Goal: Entertainment & Leisure: Consume media (video, audio)

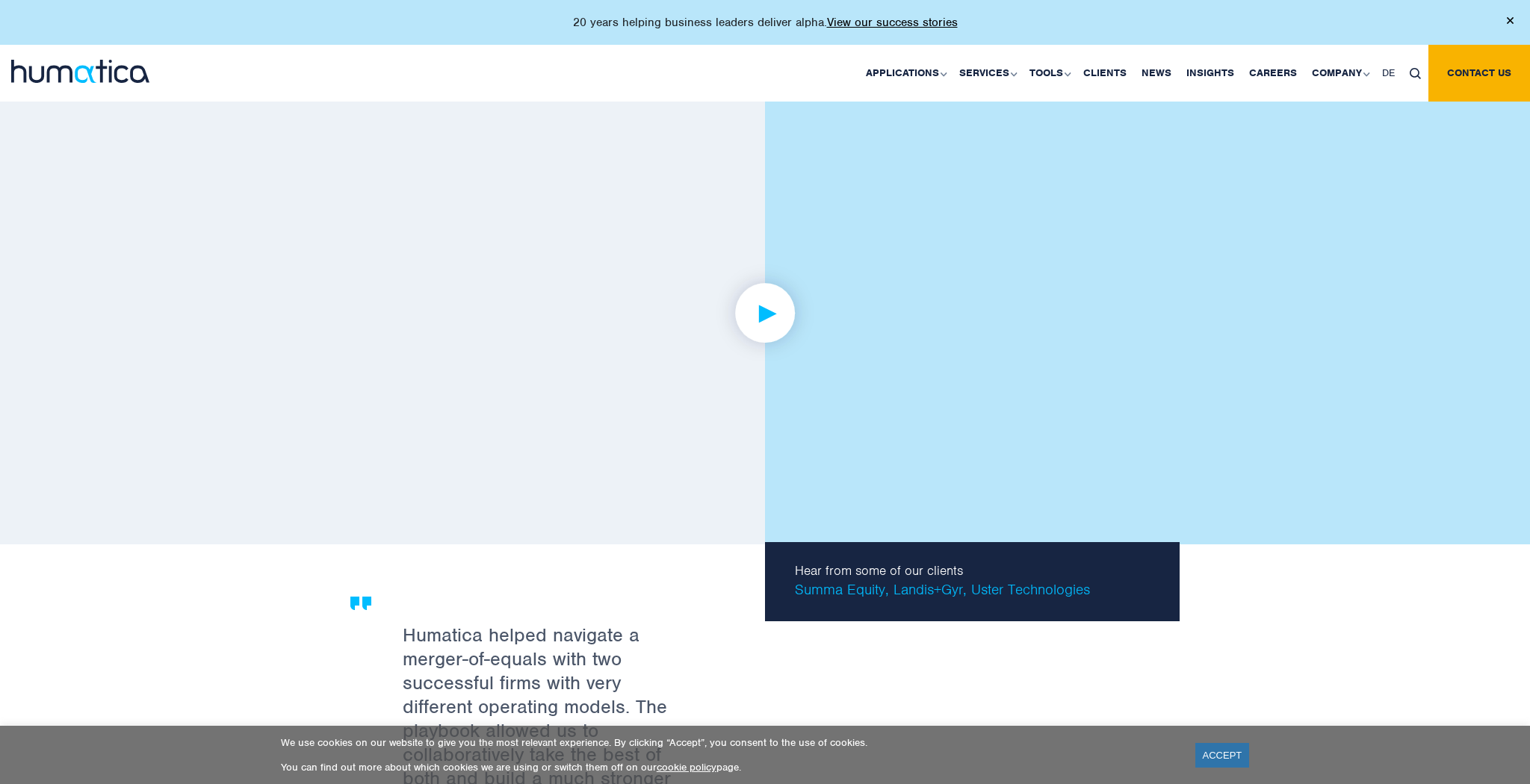
scroll to position [2531, 0]
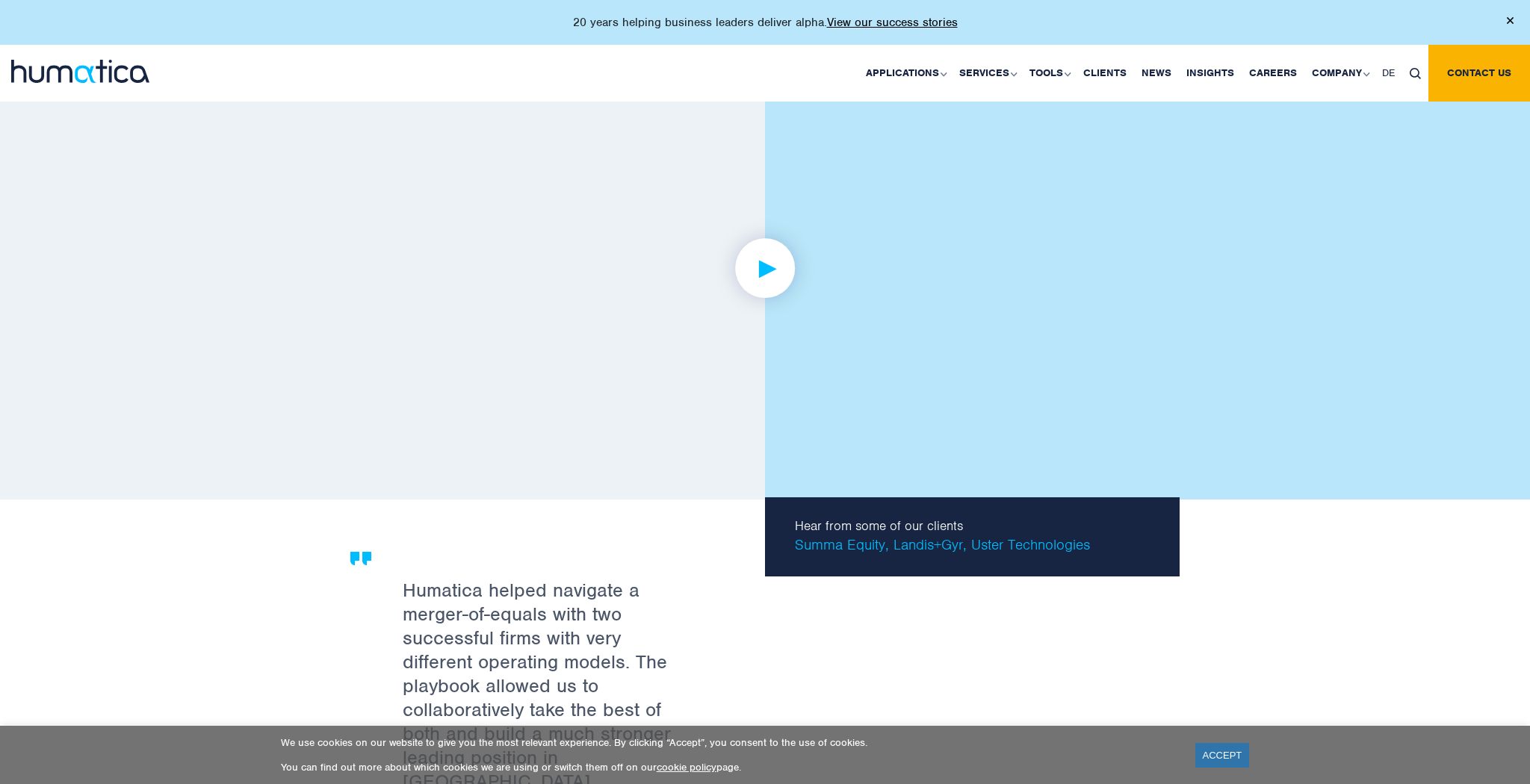
click at [740, 271] on img at bounding box center [765, 268] width 116 height 116
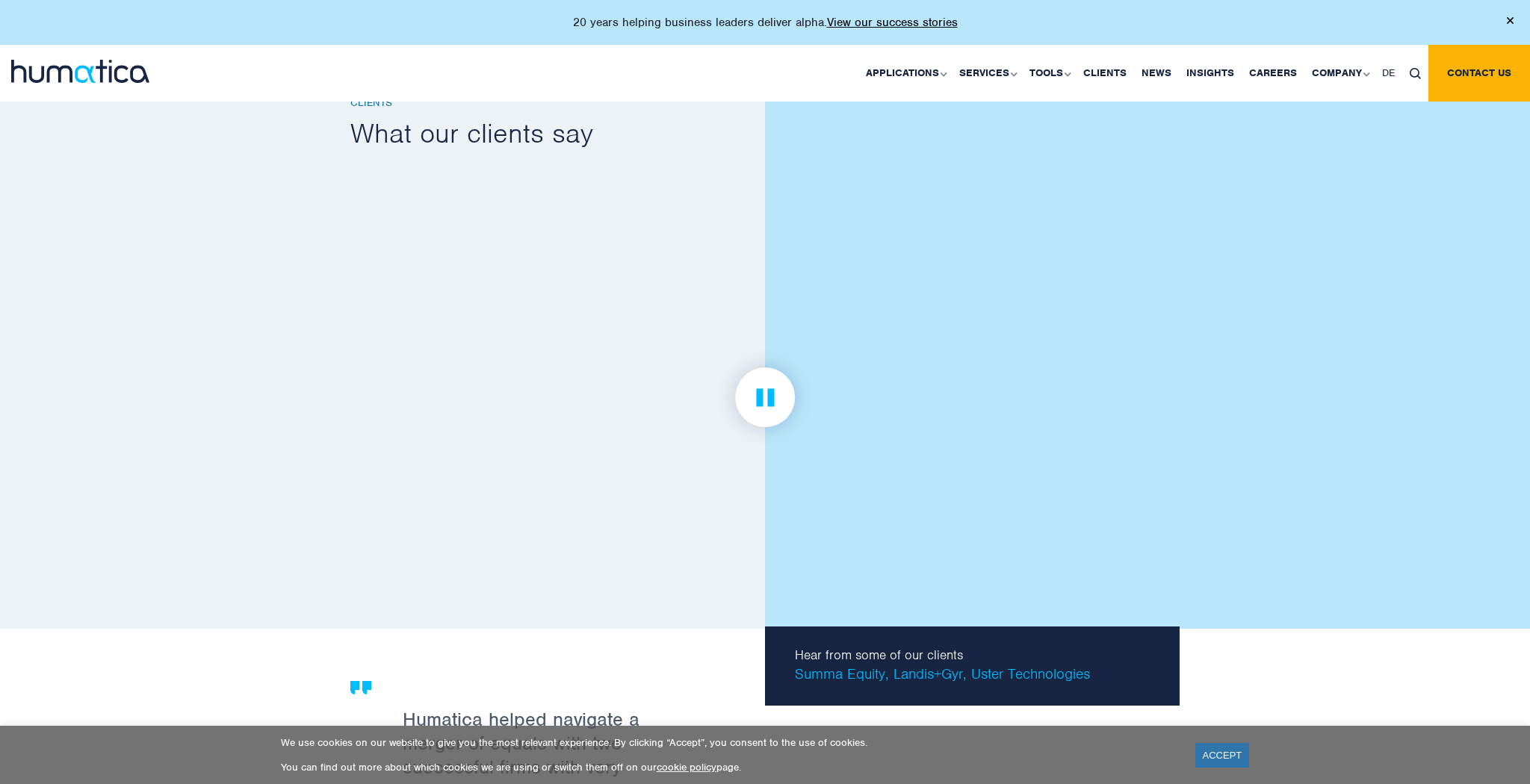
scroll to position [2401, 0]
click at [776, 389] on img at bounding box center [765, 398] width 116 height 116
click at [781, 386] on img at bounding box center [765, 398] width 116 height 116
click at [1095, 514] on link at bounding box center [765, 398] width 830 height 463
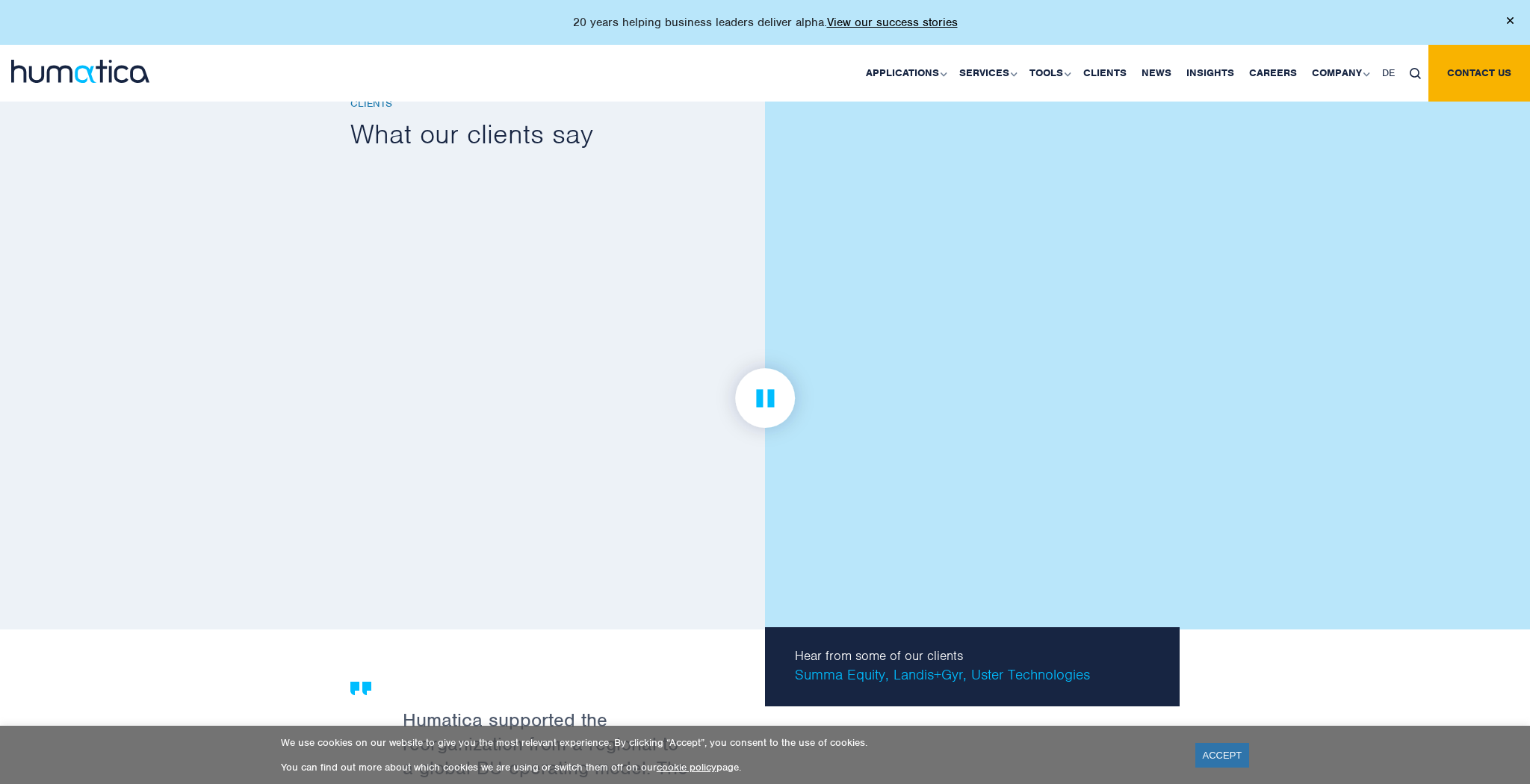
click at [1095, 514] on link at bounding box center [765, 398] width 830 height 463
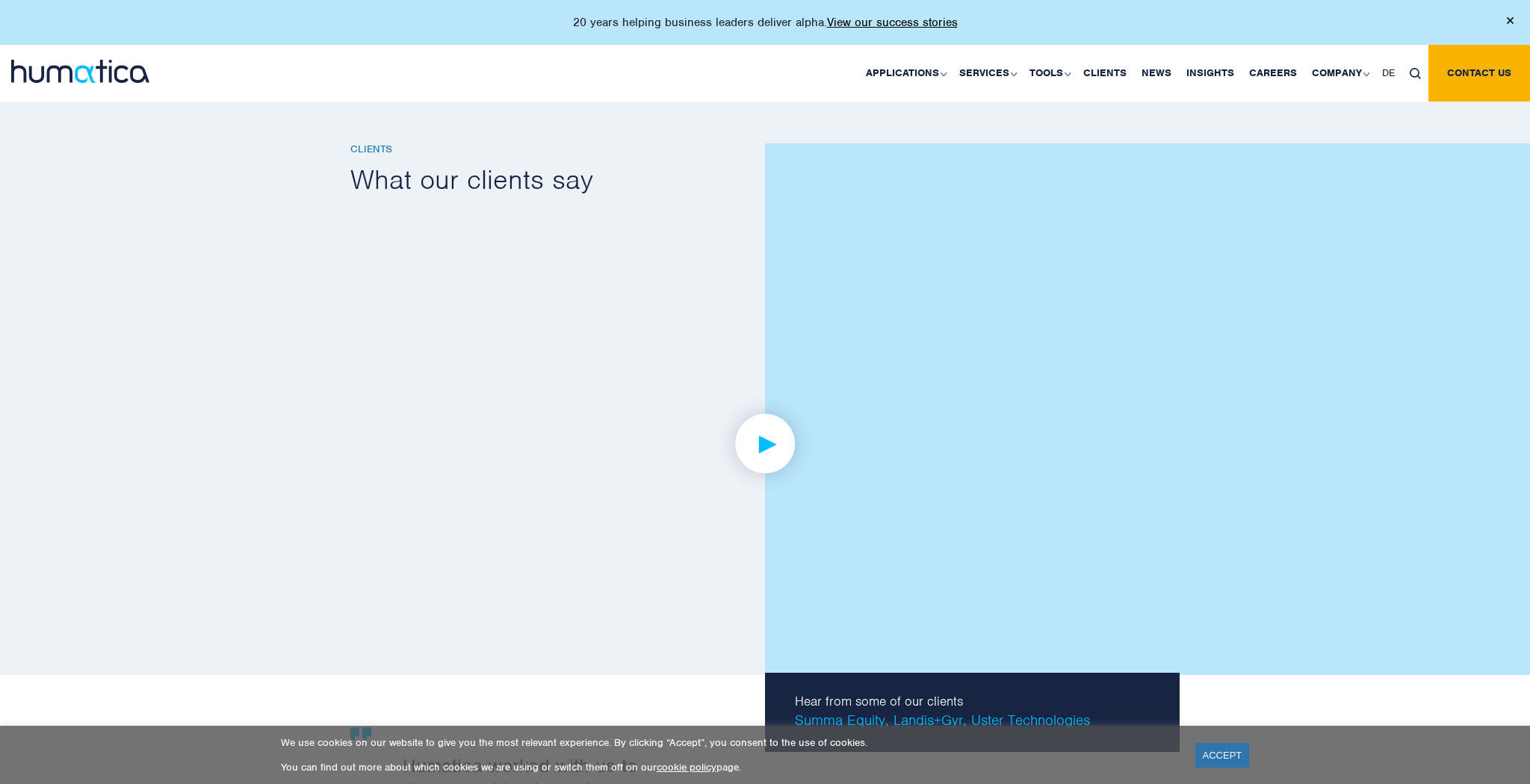
scroll to position [2353, 0]
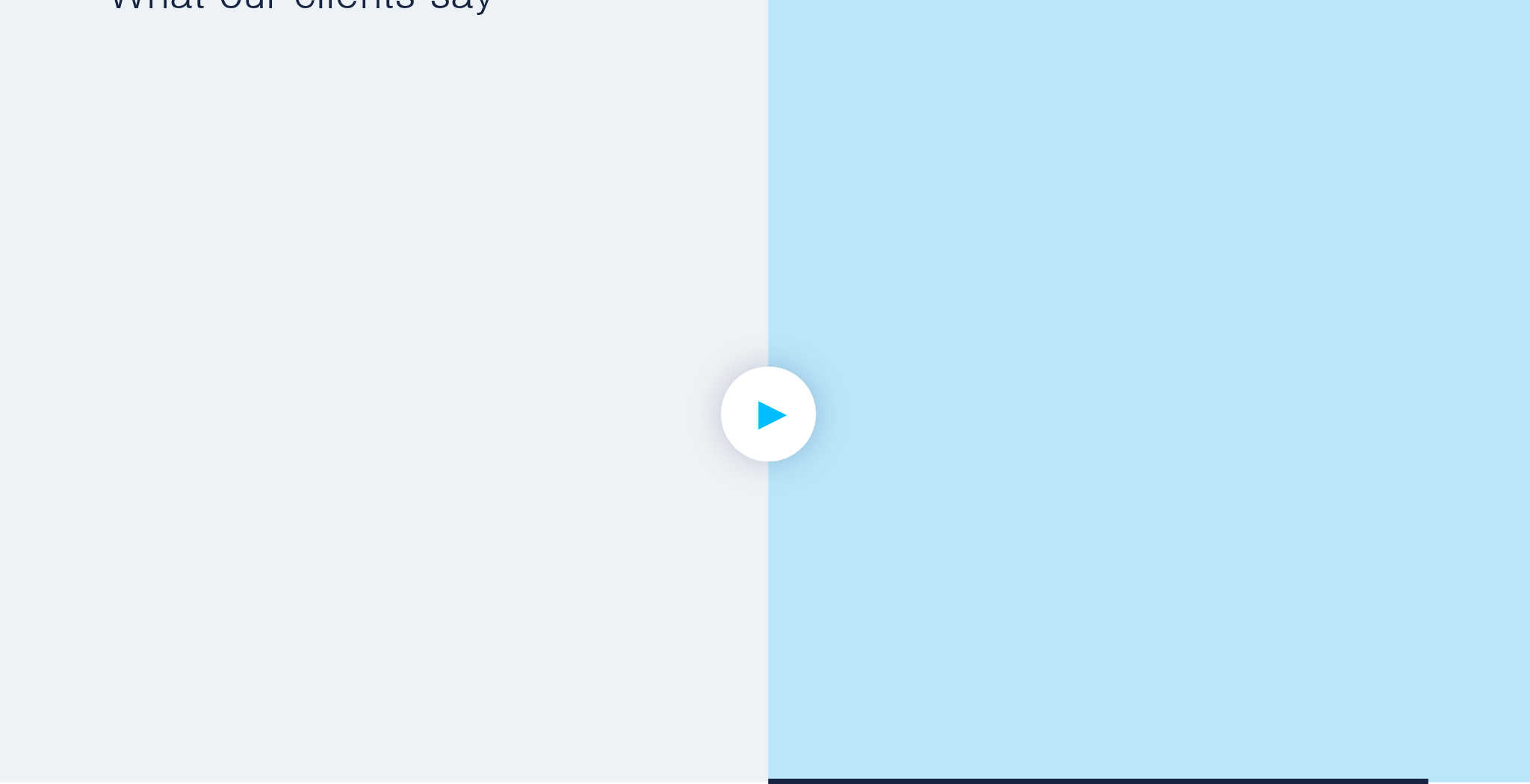
click at [759, 438] on img at bounding box center [765, 447] width 116 height 116
click at [754, 441] on img at bounding box center [765, 447] width 116 height 116
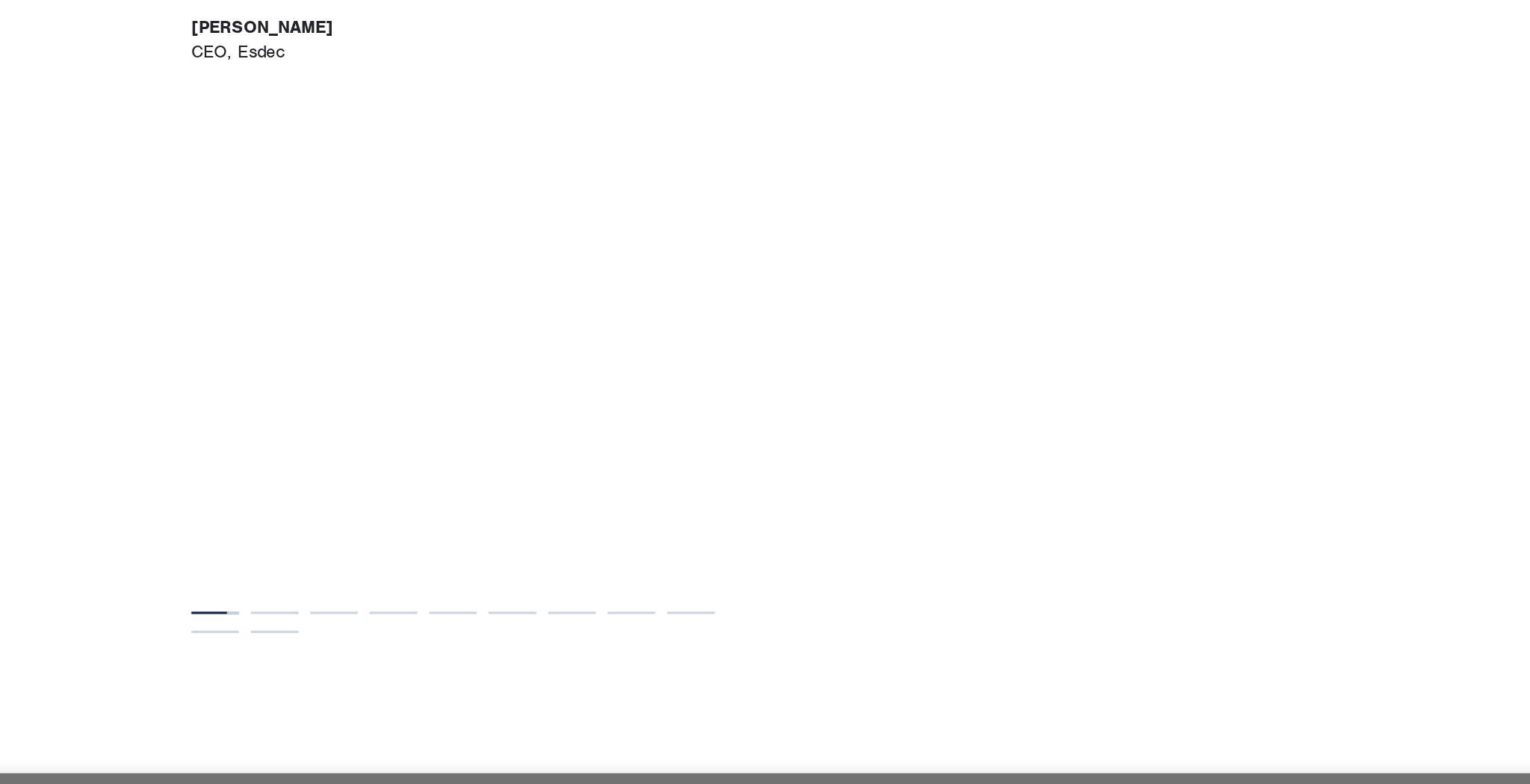
scroll to position [2353, 0]
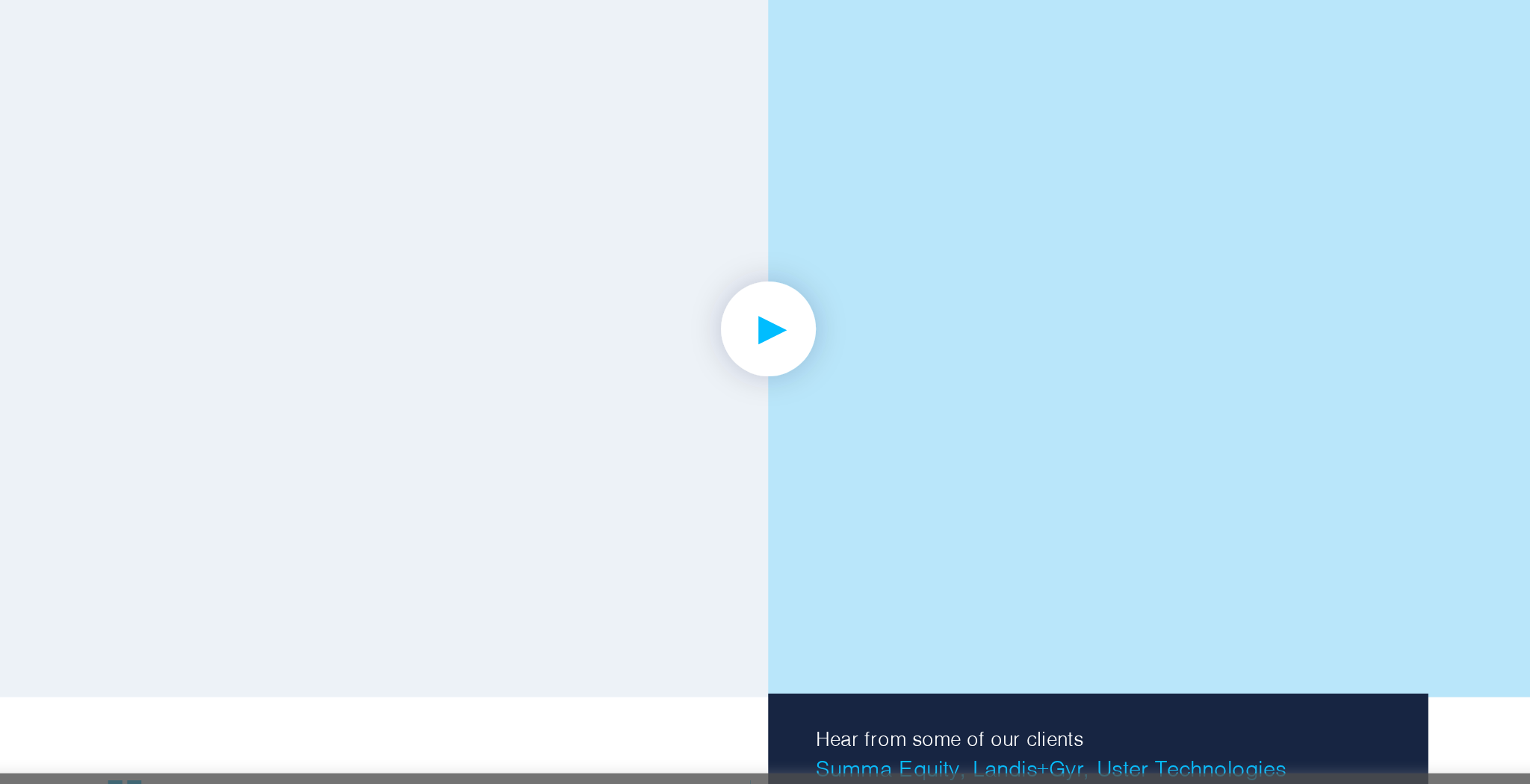
click at [768, 435] on img at bounding box center [765, 447] width 116 height 116
click at [776, 445] on img at bounding box center [765, 447] width 116 height 116
